Goal: Task Accomplishment & Management: Complete application form

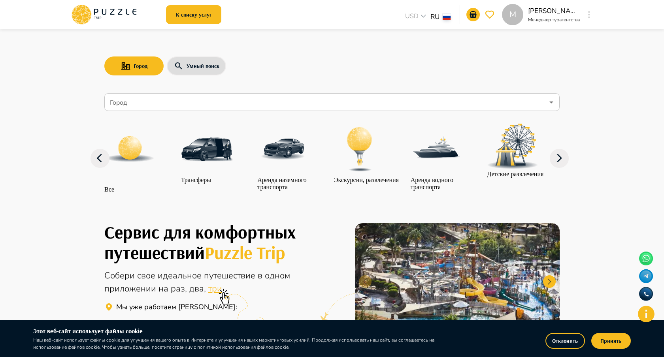
click at [590, 13] on icon "button" at bounding box center [589, 14] width 2 height 7
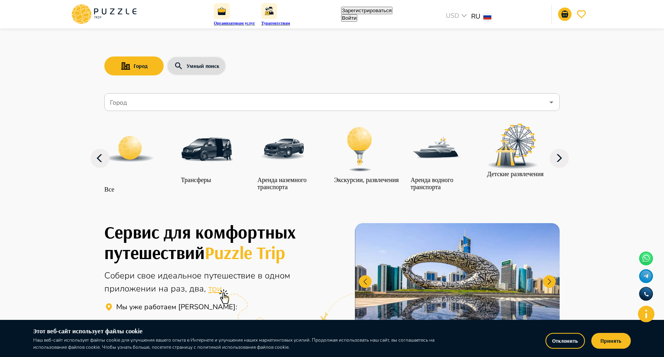
click at [357, 14] on button "Войти" at bounding box center [349, 18] width 16 height 8
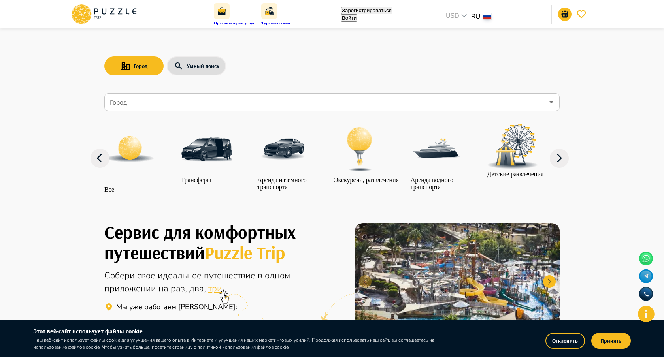
type input "**********"
